Goal: Task Accomplishment & Management: Use online tool/utility

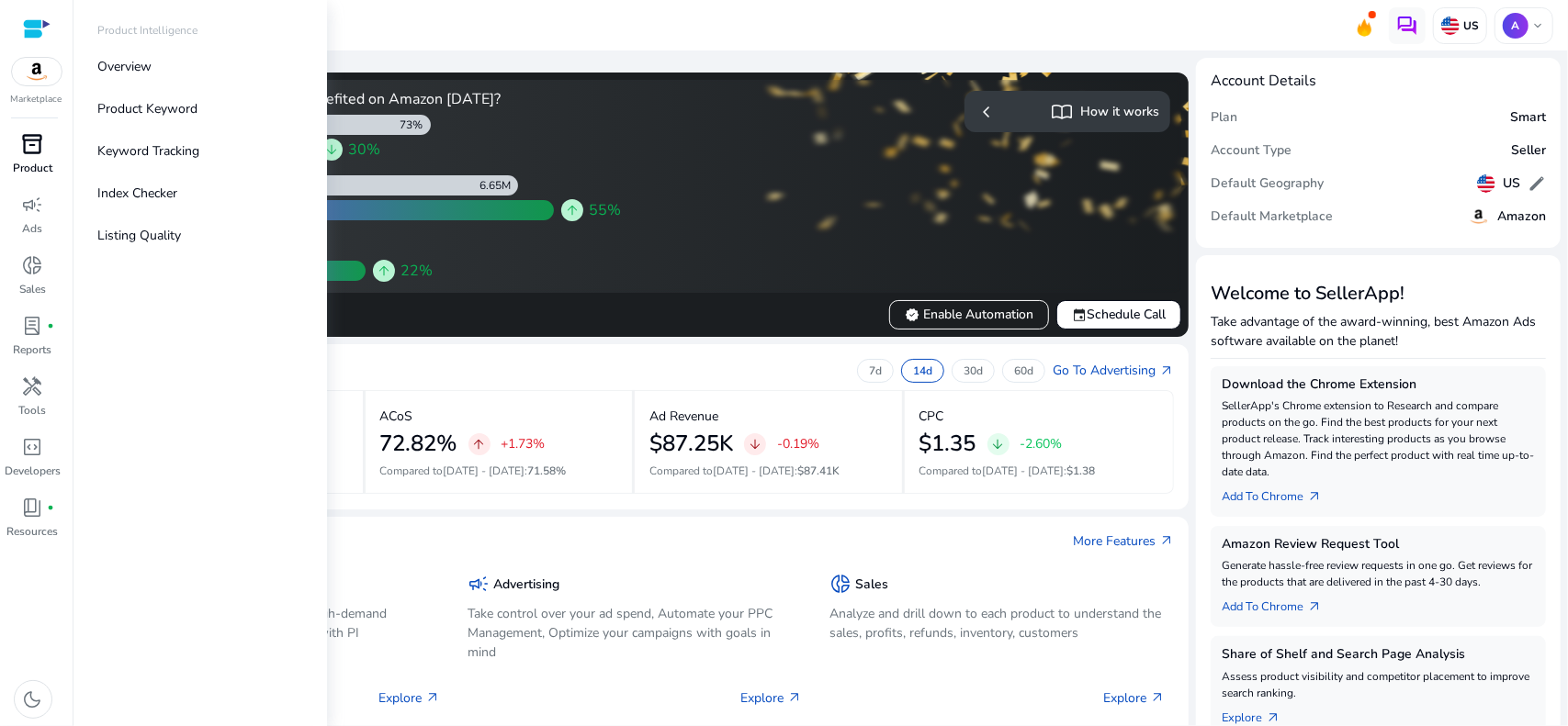
click at [44, 149] on div "inventory_2" at bounding box center [33, 143] width 51 height 29
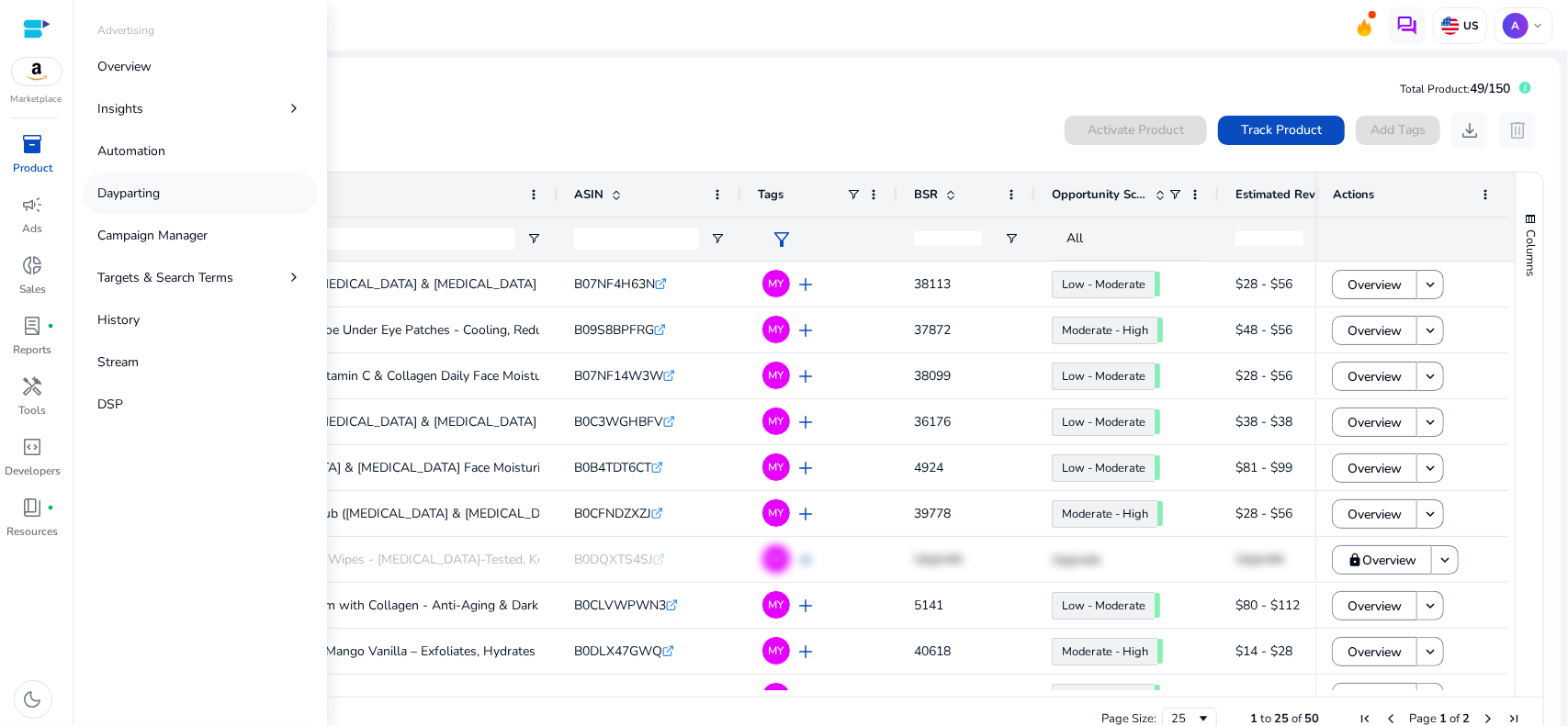
click at [140, 194] on p "Dayparting" at bounding box center [128, 193] width 63 height 19
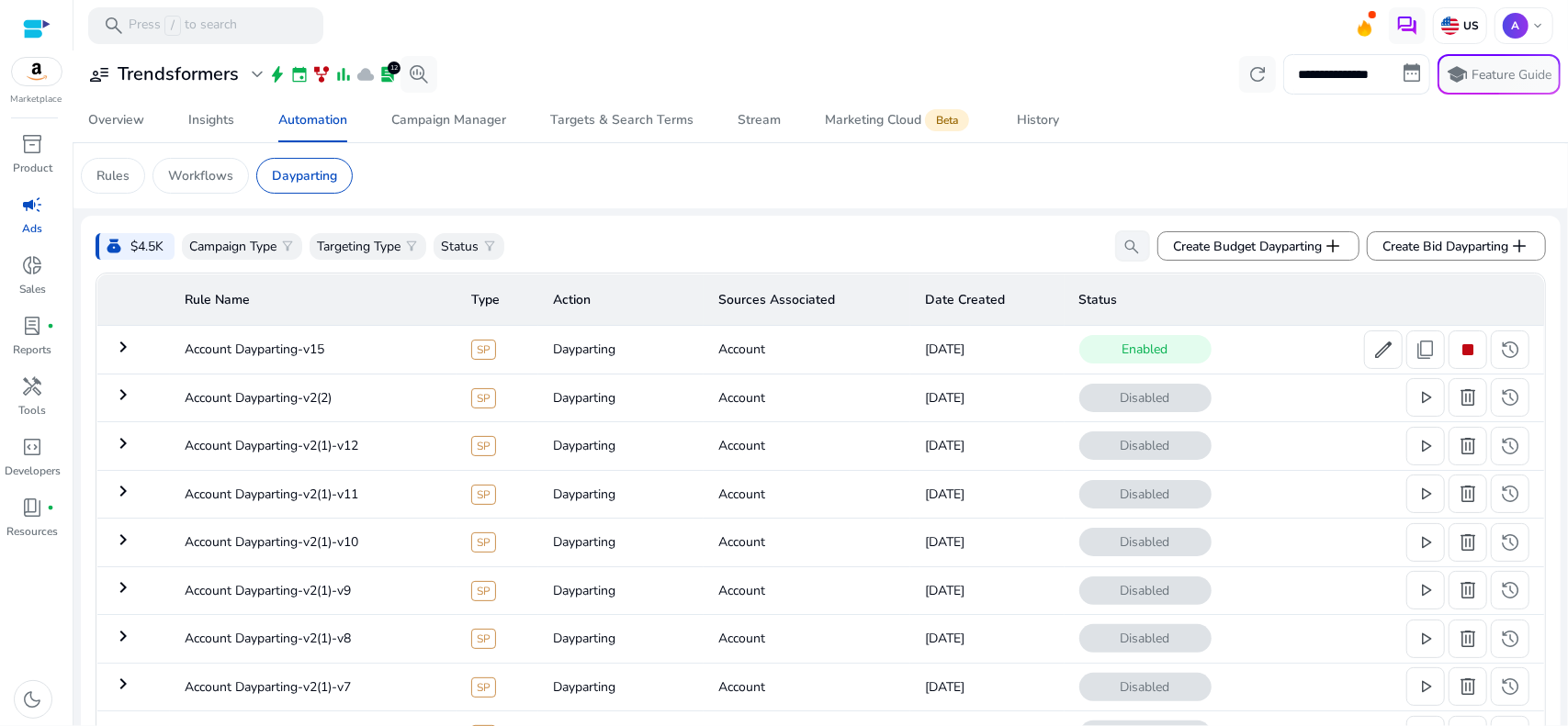
click at [130, 353] on mat-icon "keyboard_arrow_right" at bounding box center [123, 347] width 22 height 22
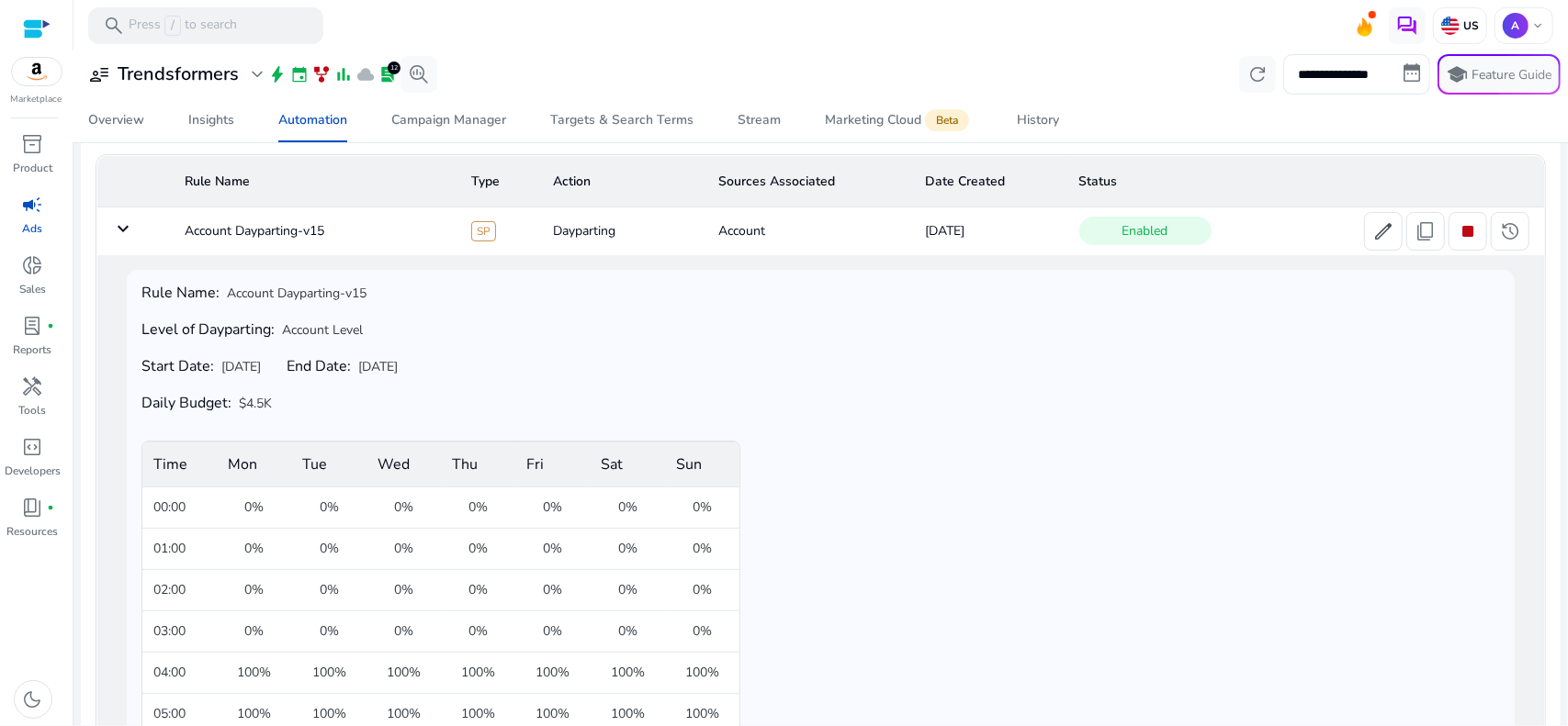
scroll to position [120, 0]
